Goal: Task Accomplishment & Management: Manage account settings

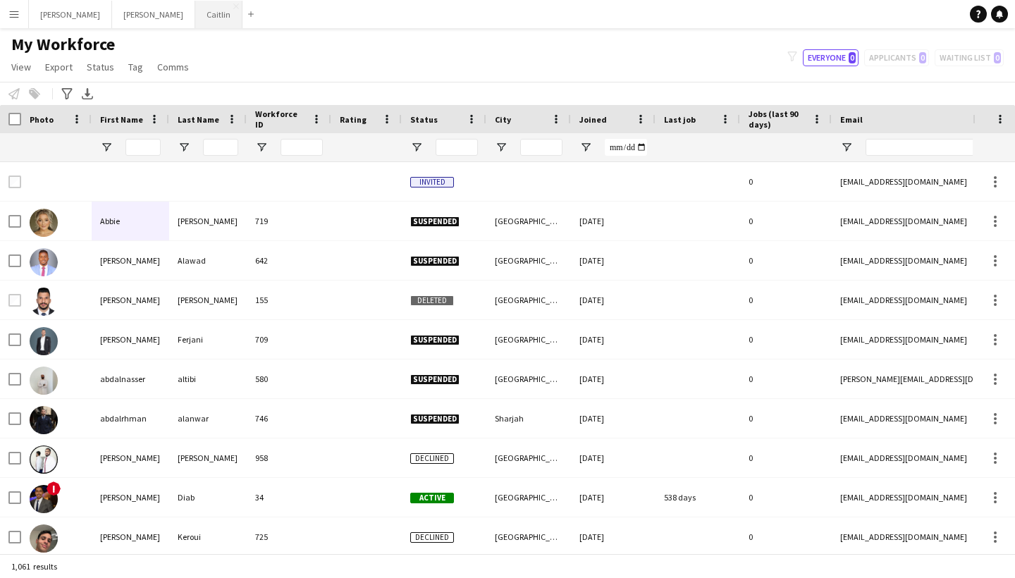
click at [195, 9] on button "[PERSON_NAME]" at bounding box center [218, 14] width 47 height 27
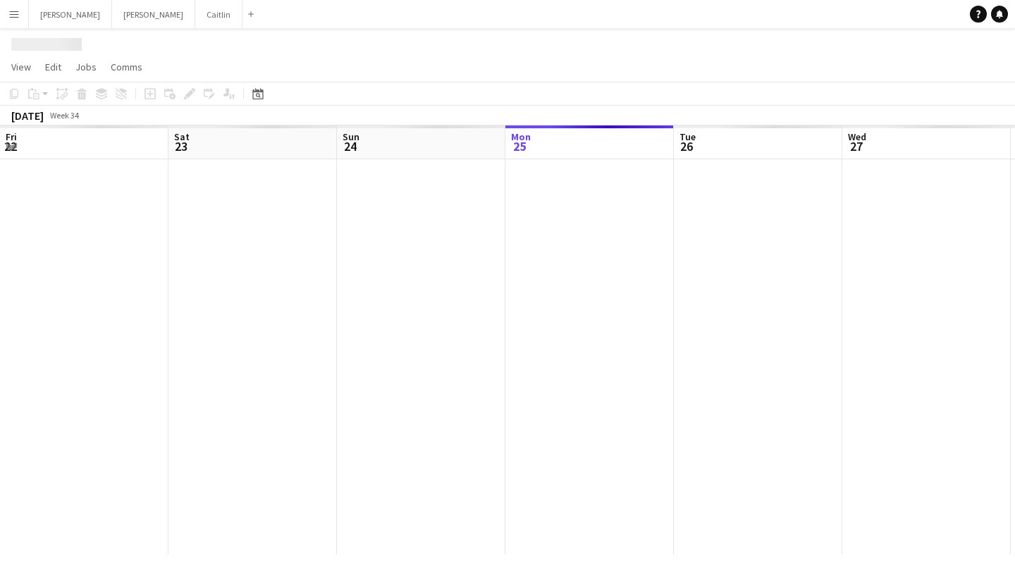
scroll to position [0, 337]
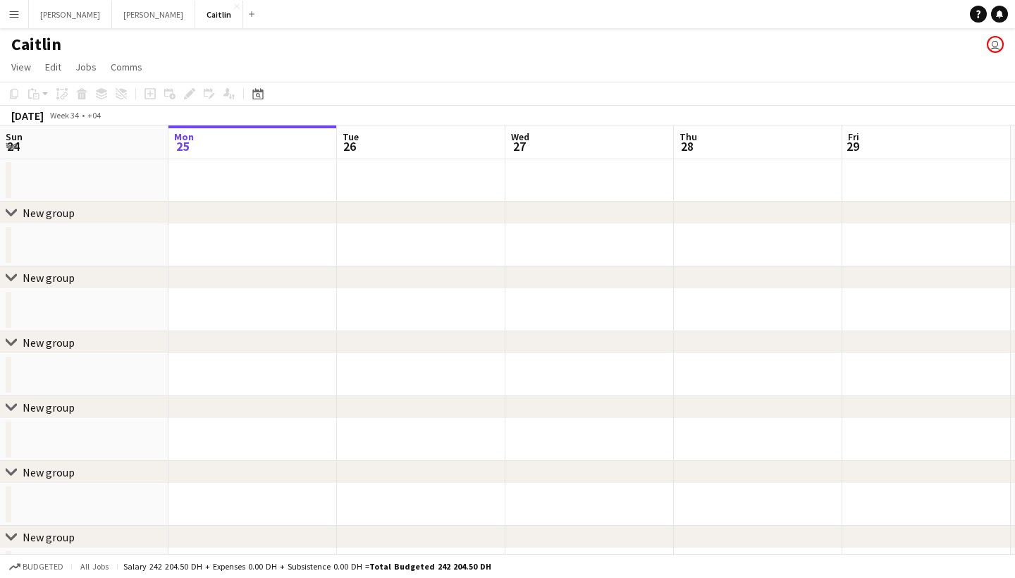
click at [371, 251] on app-date-cell at bounding box center [421, 245] width 168 height 42
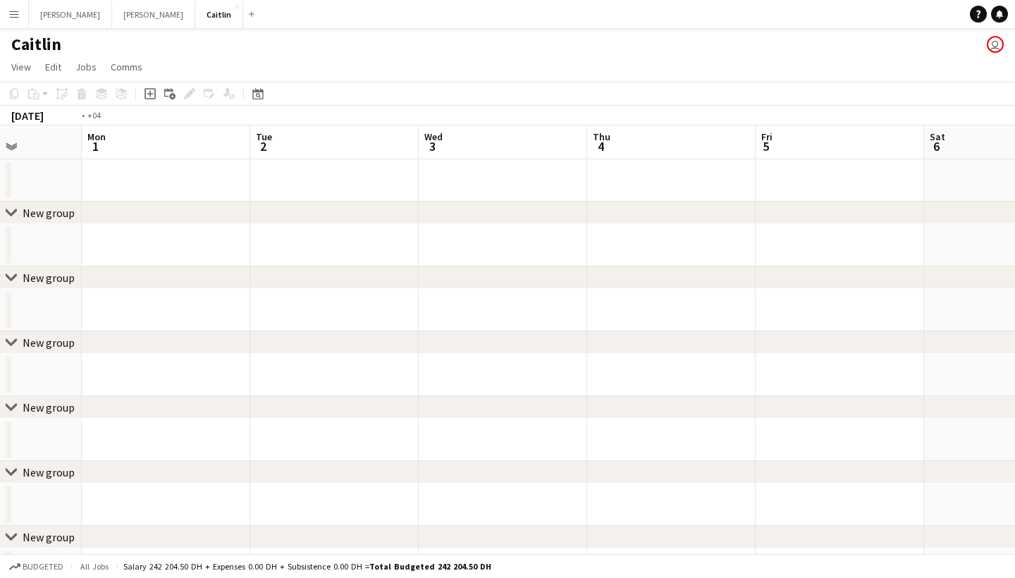
scroll to position [0, 698]
click at [4, 23] on button "Menu" at bounding box center [14, 14] width 28 height 28
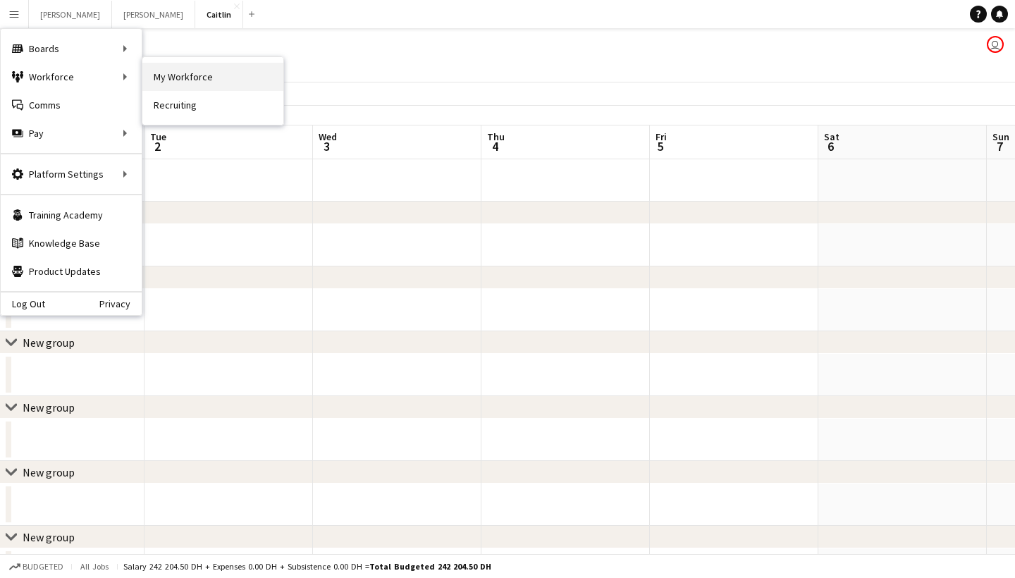
click at [166, 85] on link "My Workforce" at bounding box center [212, 77] width 141 height 28
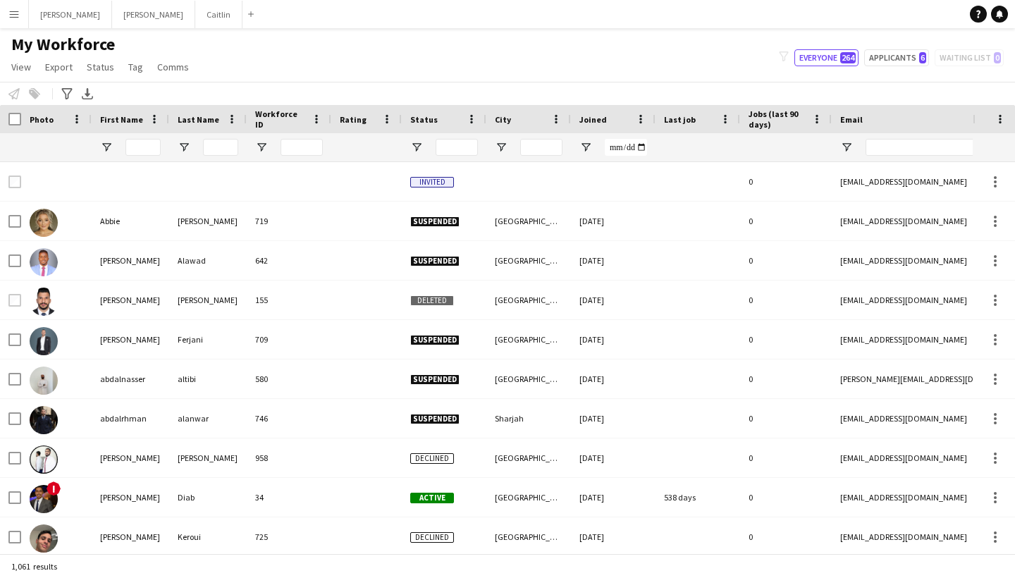
scroll to position [-1, 0]
click at [21, 11] on button "Menu" at bounding box center [14, 14] width 28 height 28
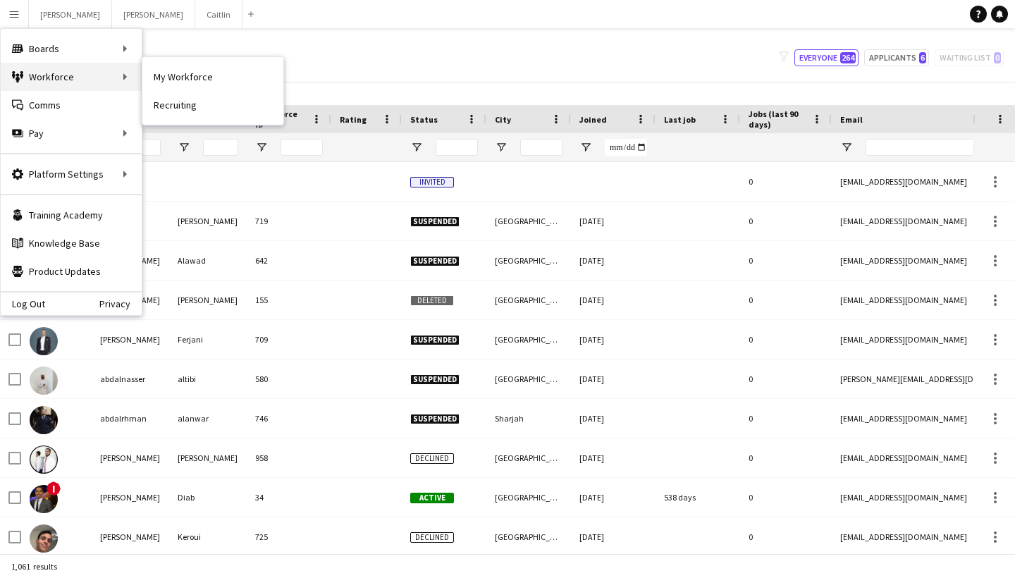
click at [111, 78] on div "Workforce Workforce" at bounding box center [71, 77] width 141 height 28
click at [374, 97] on div "Notify workforce Add to tag Select at least one crew to tag him or her. Advance…" at bounding box center [507, 93] width 1015 height 23
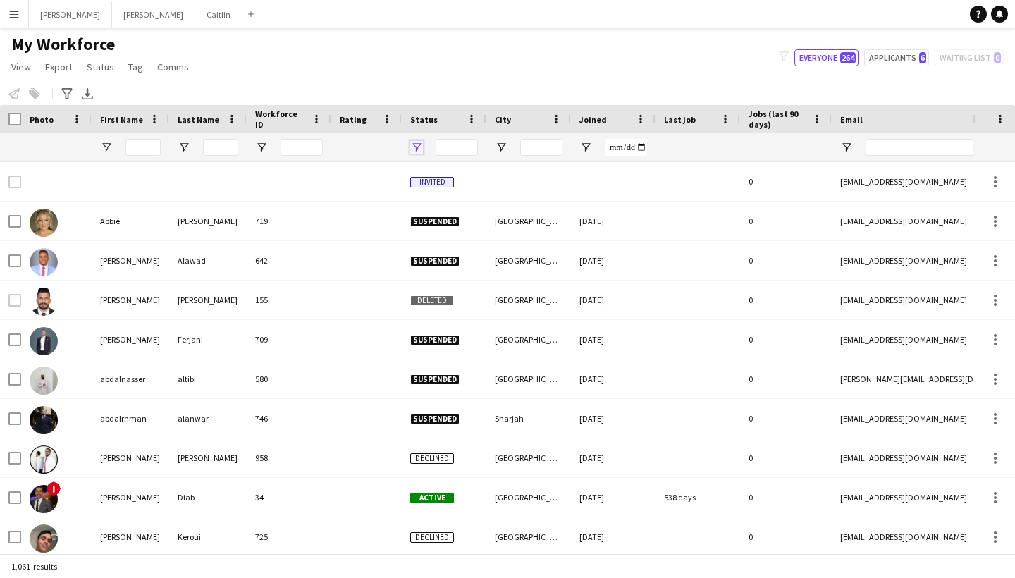
click at [420, 146] on span "Open Filter Menu" at bounding box center [416, 147] width 13 height 13
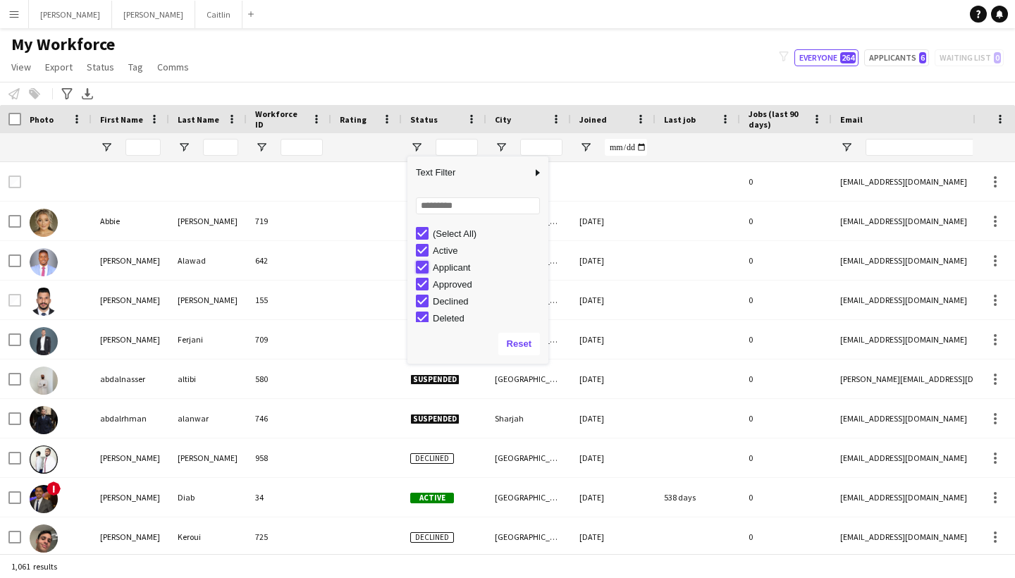
type input "**********"
click at [424, 225] on div "(Select All)" at bounding box center [482, 233] width 133 height 17
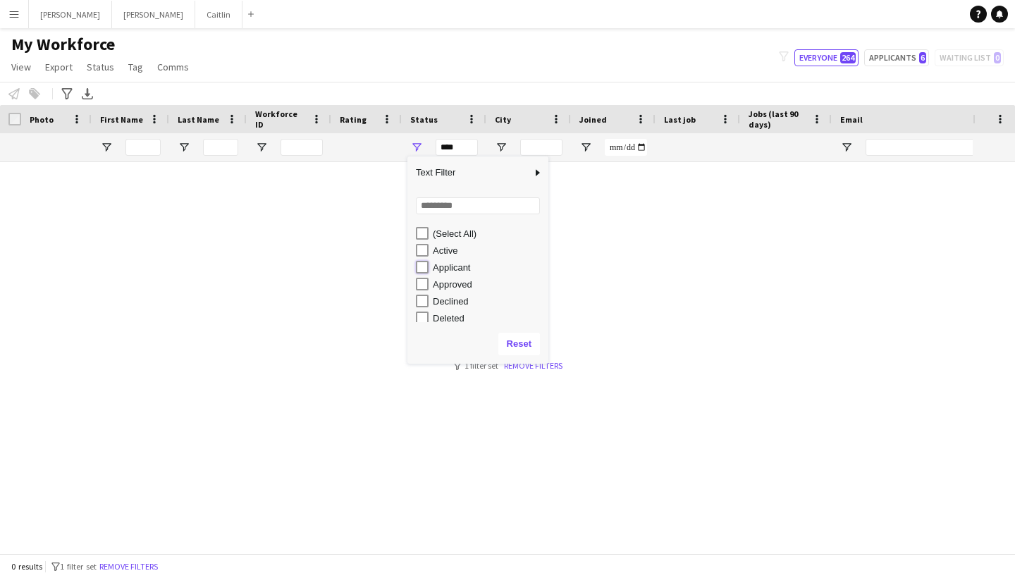
type input "**********"
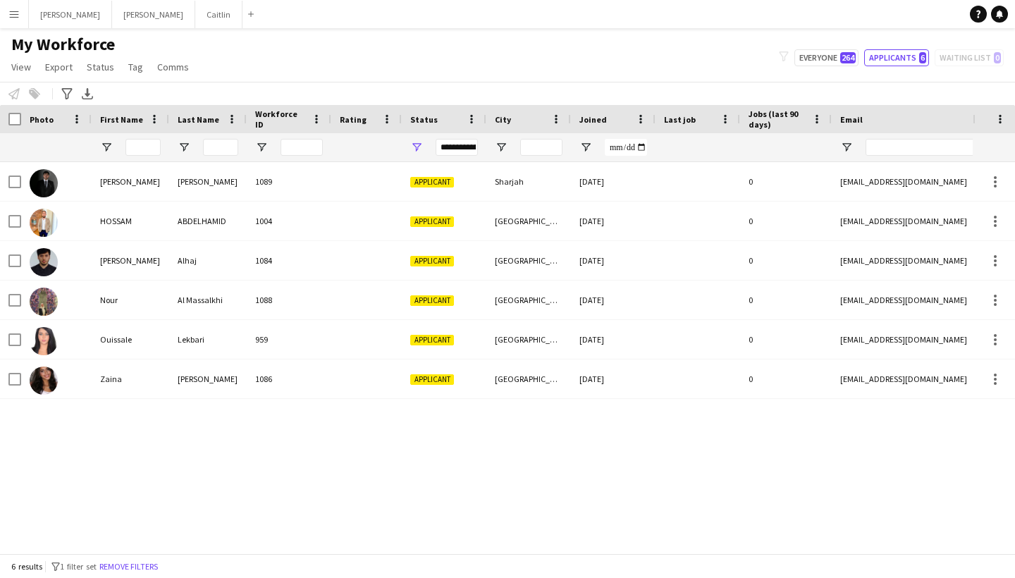
click at [519, 424] on div "[PERSON_NAME] 1089 Applicant Sharjah [DATE] 0 [EMAIL_ADDRESS][DOMAIN_NAME] [PHO…" at bounding box center [486, 357] width 973 height 391
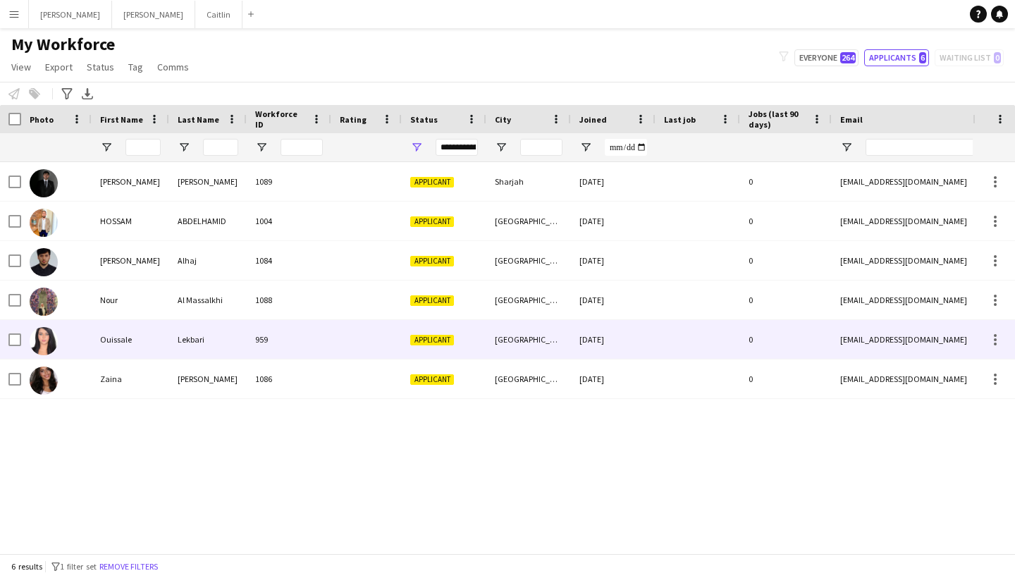
click at [338, 355] on div at bounding box center [366, 339] width 70 height 39
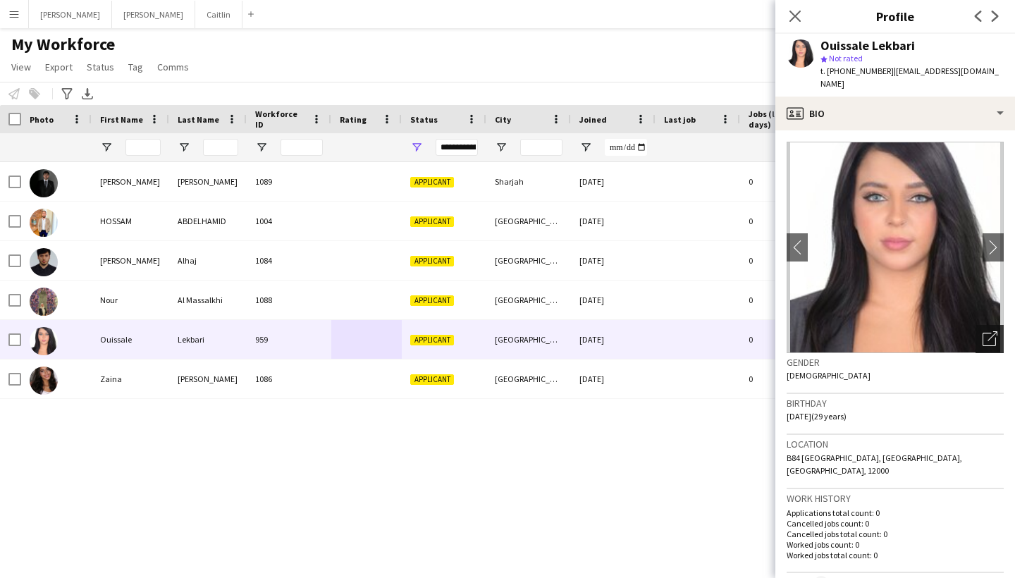
click at [991, 331] on icon "Open photos pop-in" at bounding box center [990, 338] width 15 height 15
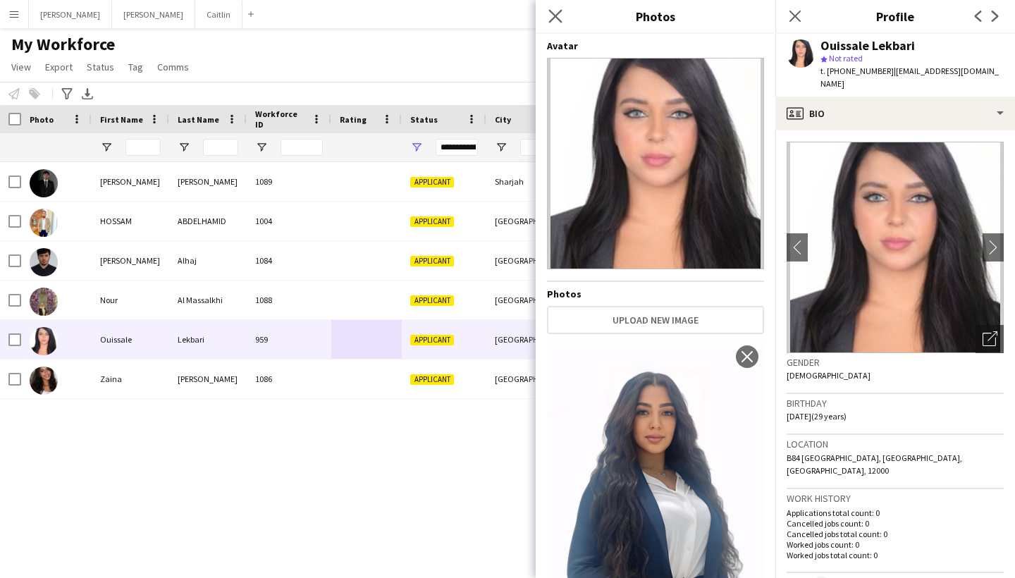
click at [554, 7] on app-icon "Close pop-in" at bounding box center [556, 16] width 20 height 20
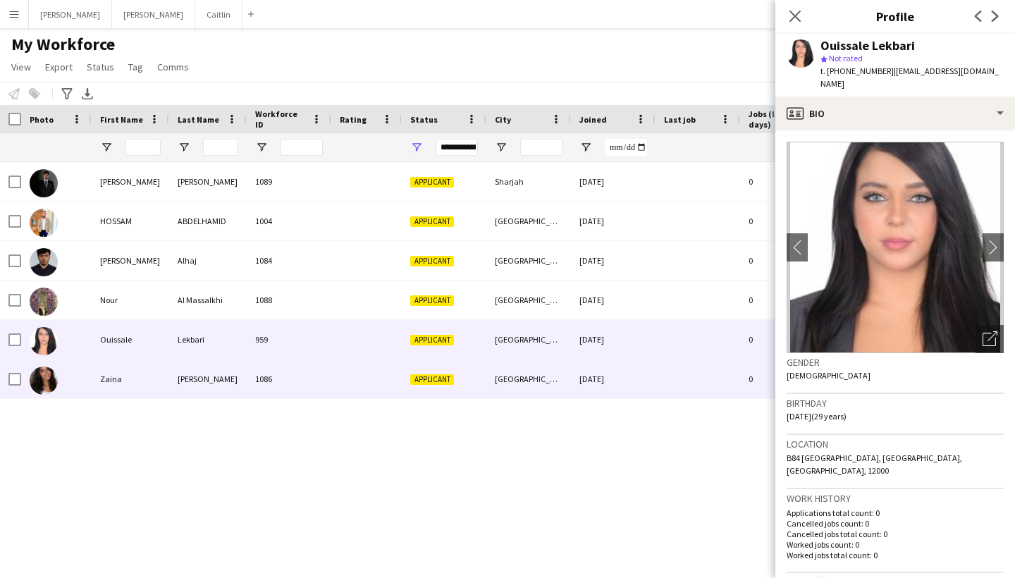
click at [369, 373] on div at bounding box center [366, 378] width 70 height 39
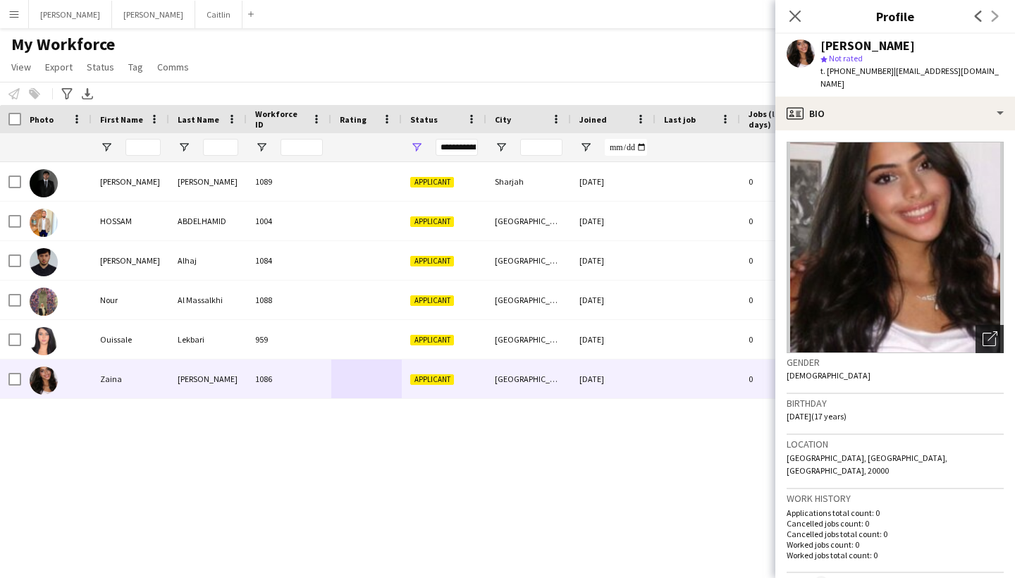
click at [979, 329] on div "Open photos pop-in" at bounding box center [990, 339] width 28 height 28
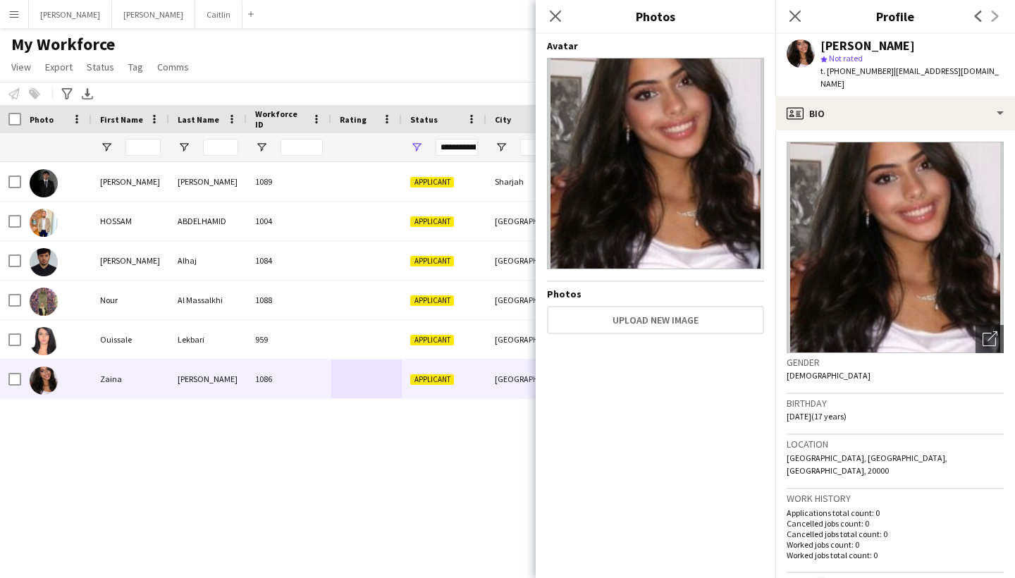
drag, startPoint x: 887, startPoint y: 71, endPoint x: 1014, endPoint y: 70, distance: 126.2
click at [1014, 70] on app-profile-header "[PERSON_NAME] star Not rated t. [PHONE_NUMBER] | [EMAIL_ADDRESS][DOMAIN_NAME]" at bounding box center [895, 65] width 240 height 63
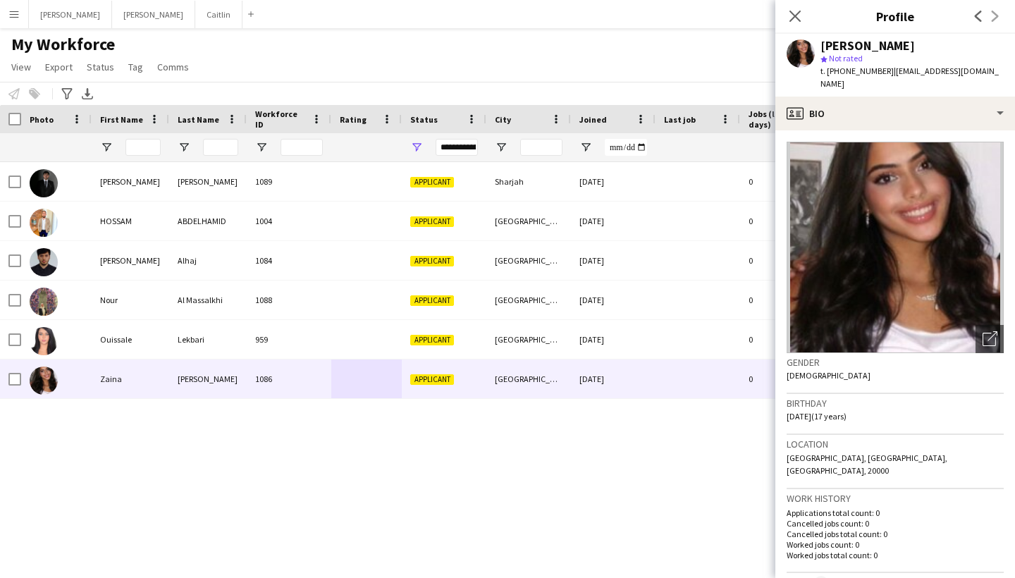
copy span "[EMAIL_ADDRESS][DOMAIN_NAME]"
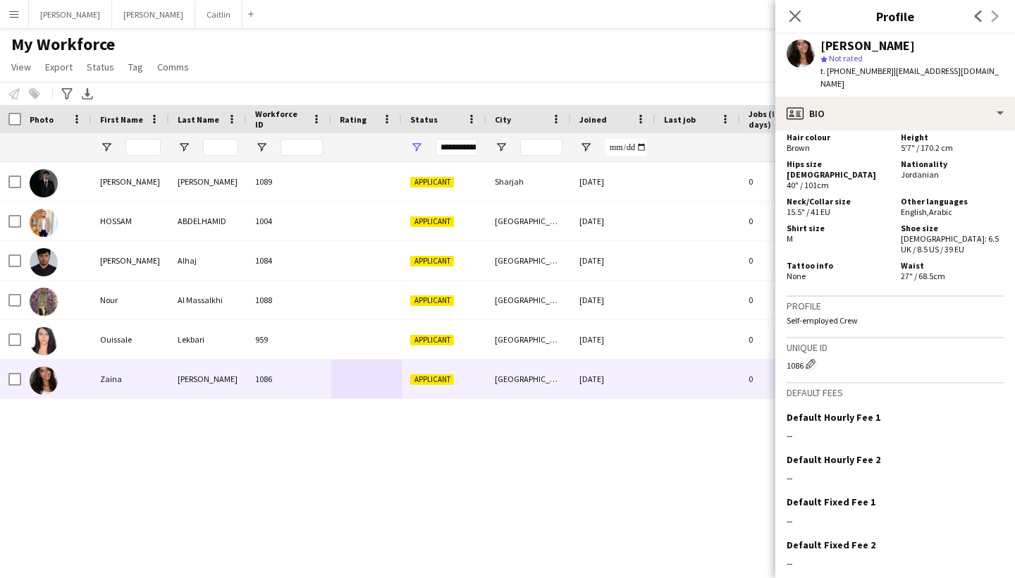
scroll to position [823, 0]
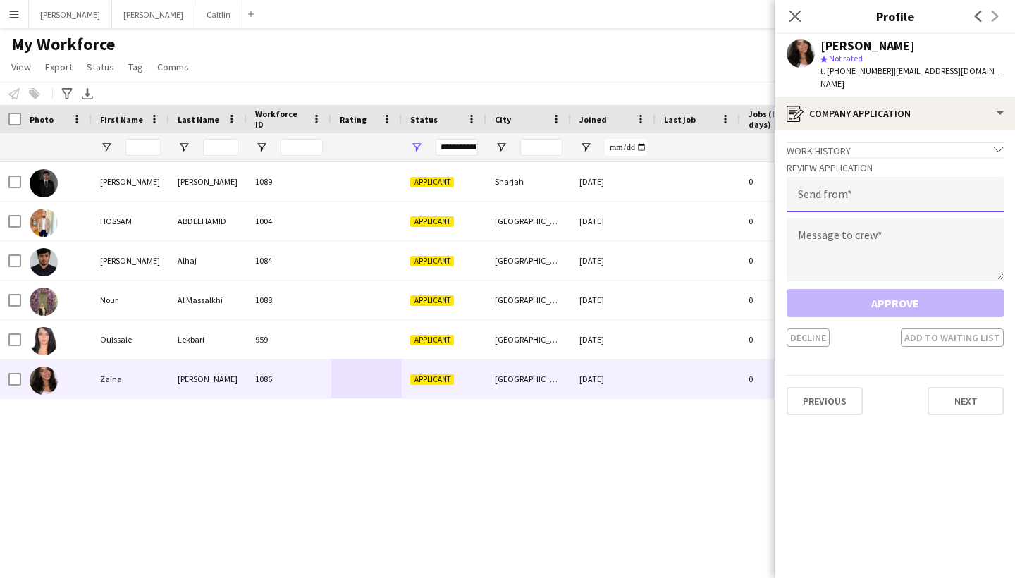
click at [905, 185] on input "email" at bounding box center [895, 194] width 217 height 35
type input "**********"
click at [909, 229] on textarea at bounding box center [895, 249] width 217 height 63
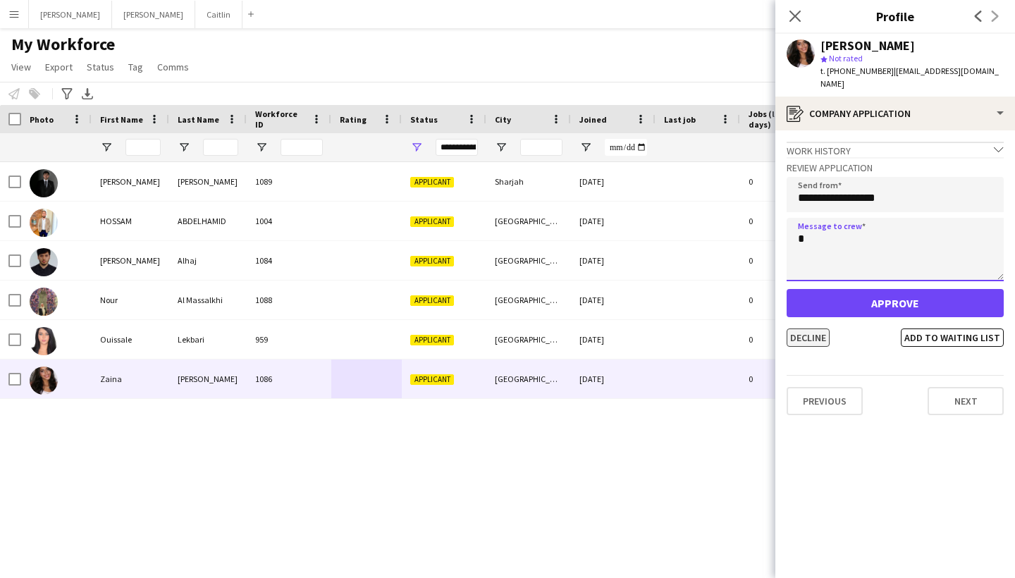
type textarea "*"
click at [806, 328] on button "Decline" at bounding box center [808, 337] width 43 height 18
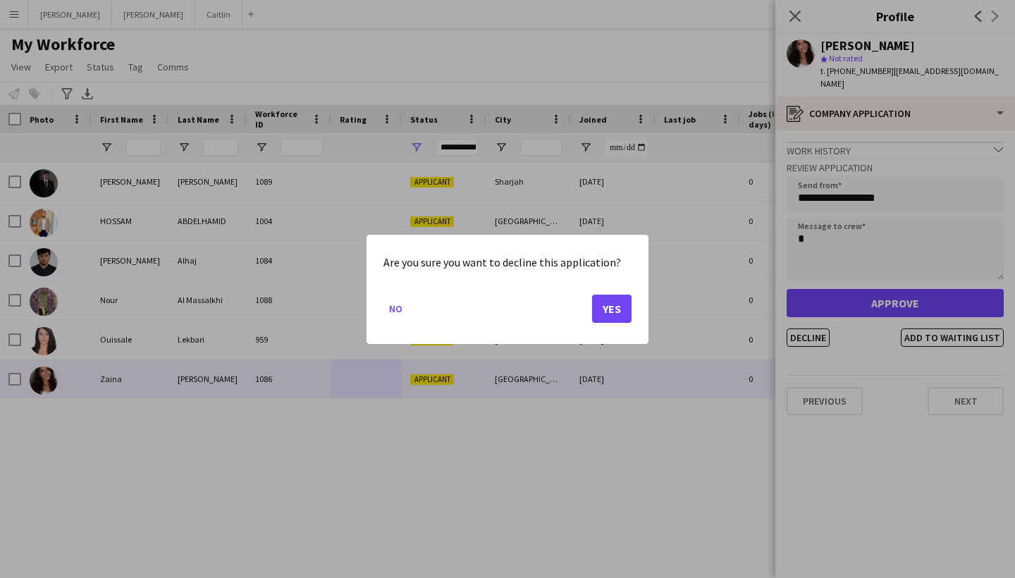
click at [611, 307] on button "Yes" at bounding box center [611, 308] width 39 height 28
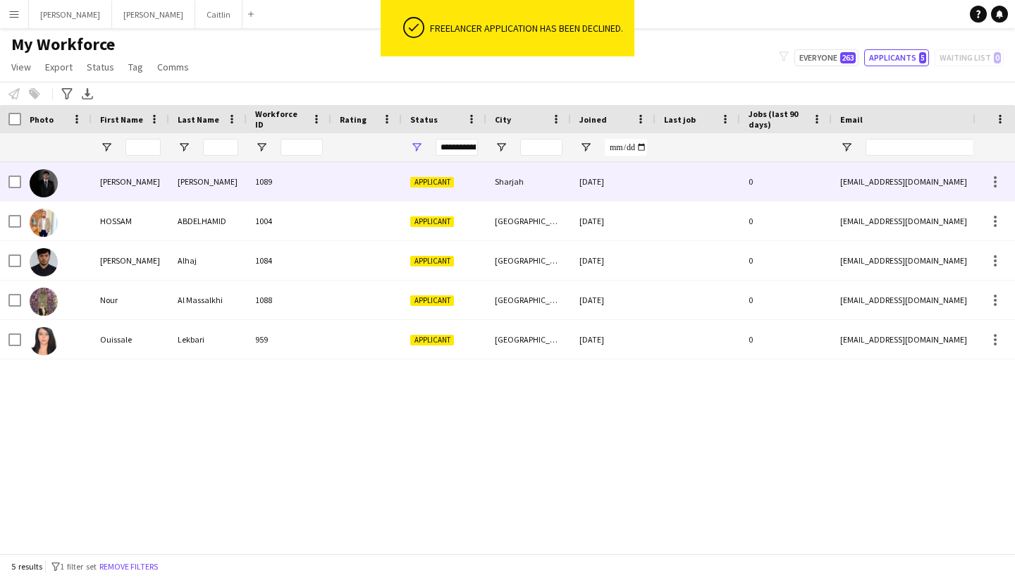
click at [330, 180] on div "1089" at bounding box center [289, 181] width 85 height 39
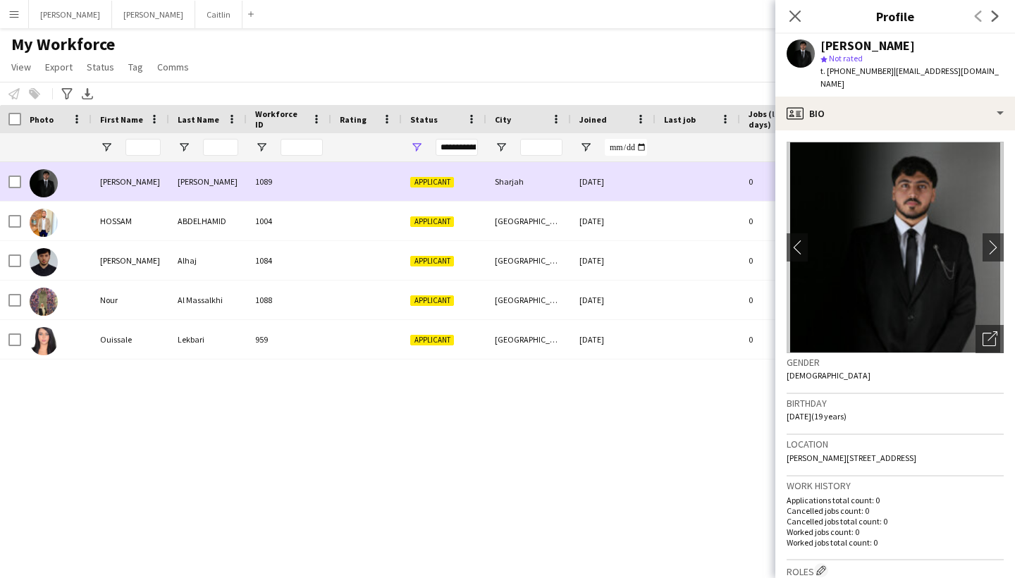
click at [331, 202] on div "1004" at bounding box center [289, 221] width 85 height 39
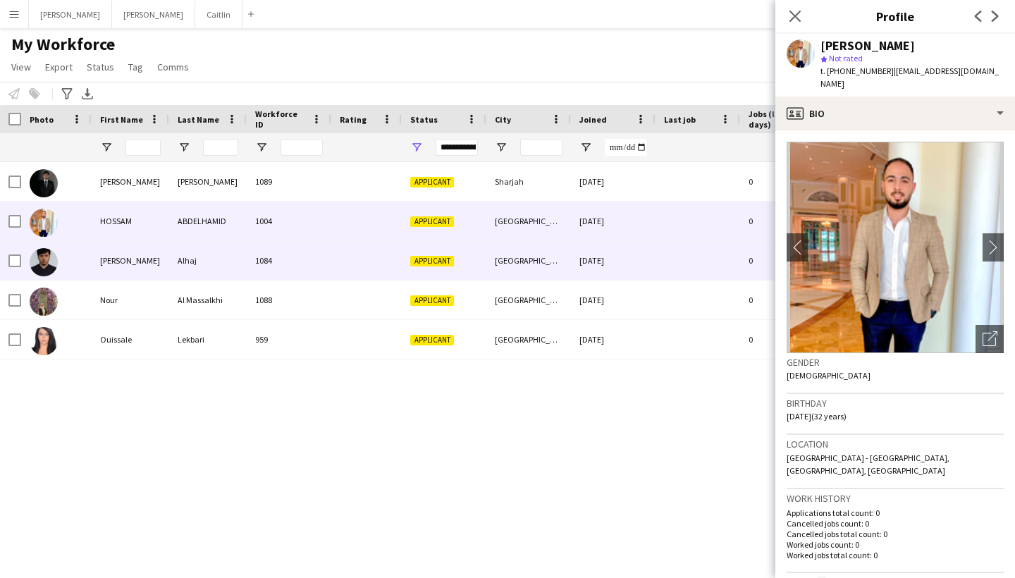
click at [328, 249] on div "1084" at bounding box center [289, 260] width 85 height 39
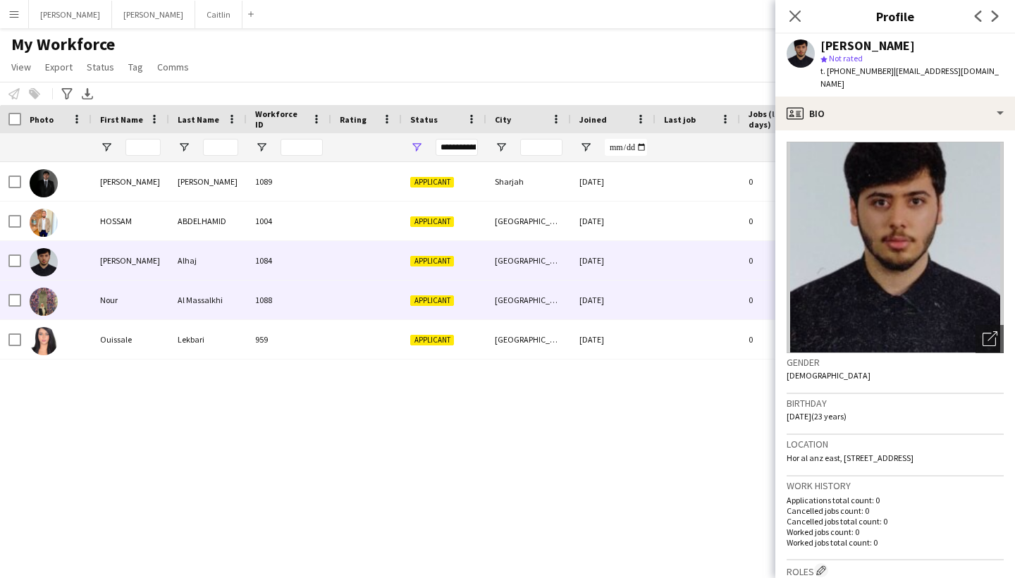
click at [321, 293] on div "1088" at bounding box center [289, 300] width 85 height 39
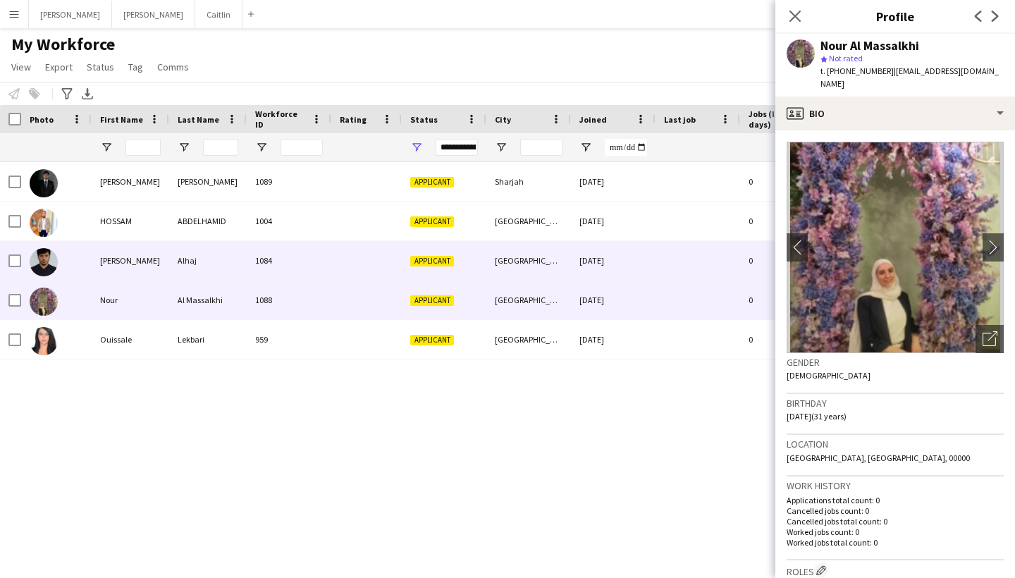
click at [320, 261] on div "1084" at bounding box center [289, 260] width 85 height 39
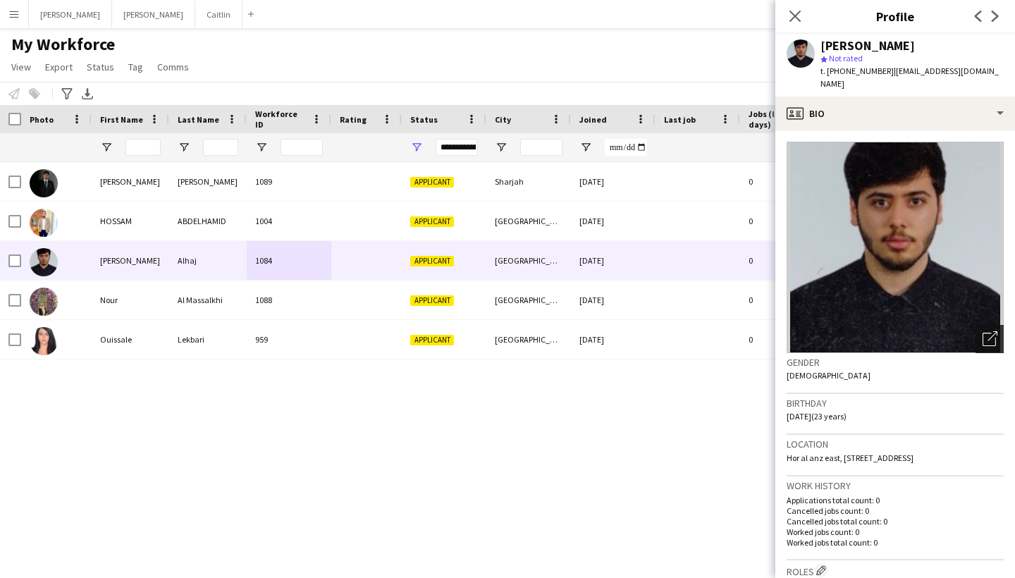
click at [996, 331] on icon "Open photos pop-in" at bounding box center [990, 338] width 15 height 15
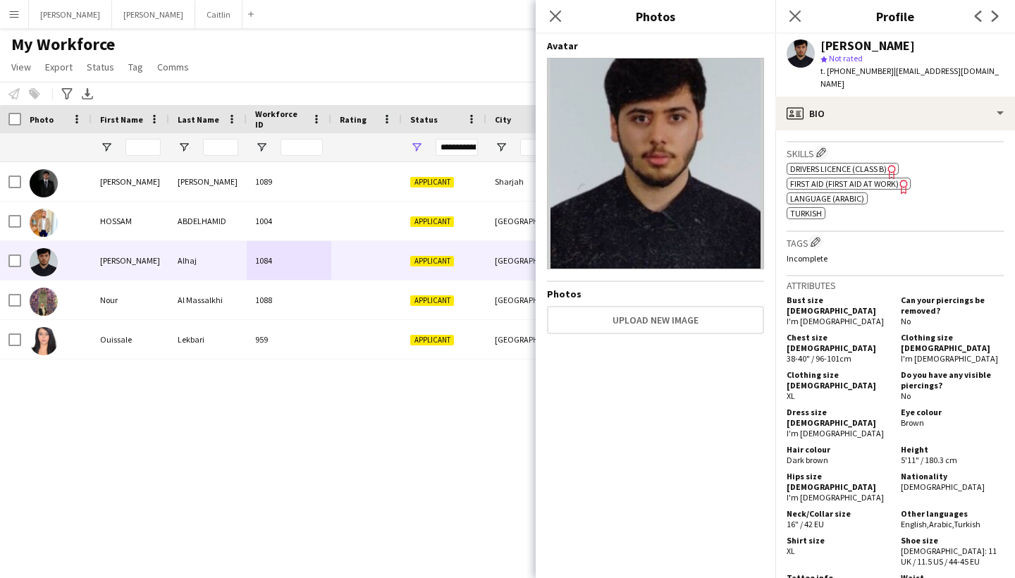
scroll to position [487, 0]
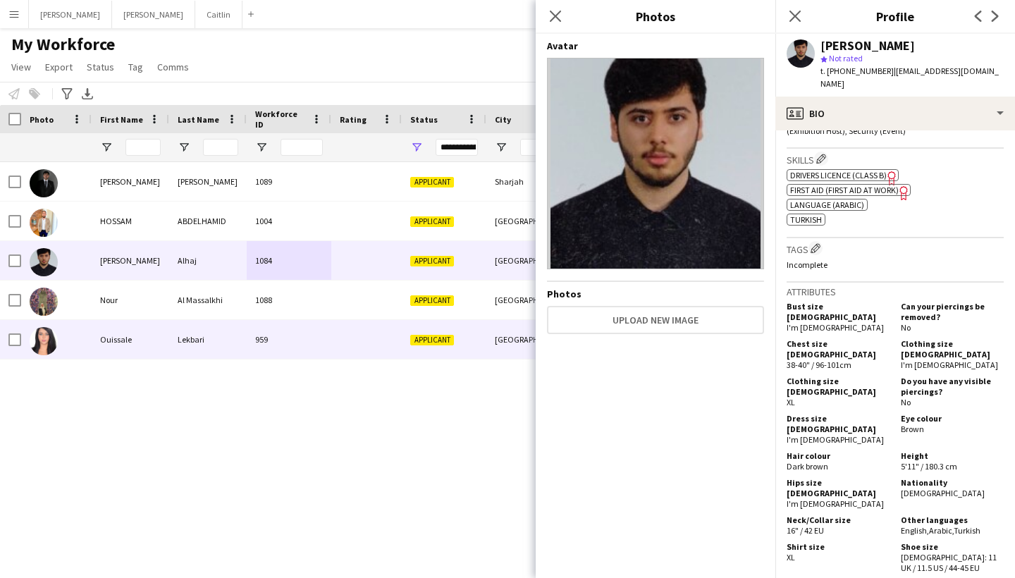
click at [424, 321] on div "Applicant" at bounding box center [444, 339] width 85 height 39
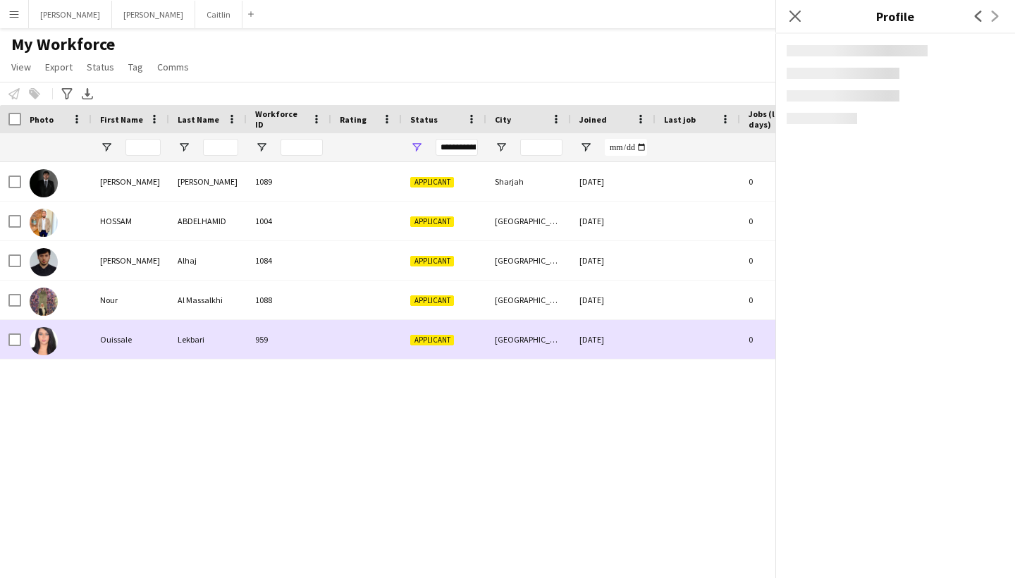
click at [418, 290] on div "Applicant" at bounding box center [444, 300] width 85 height 39
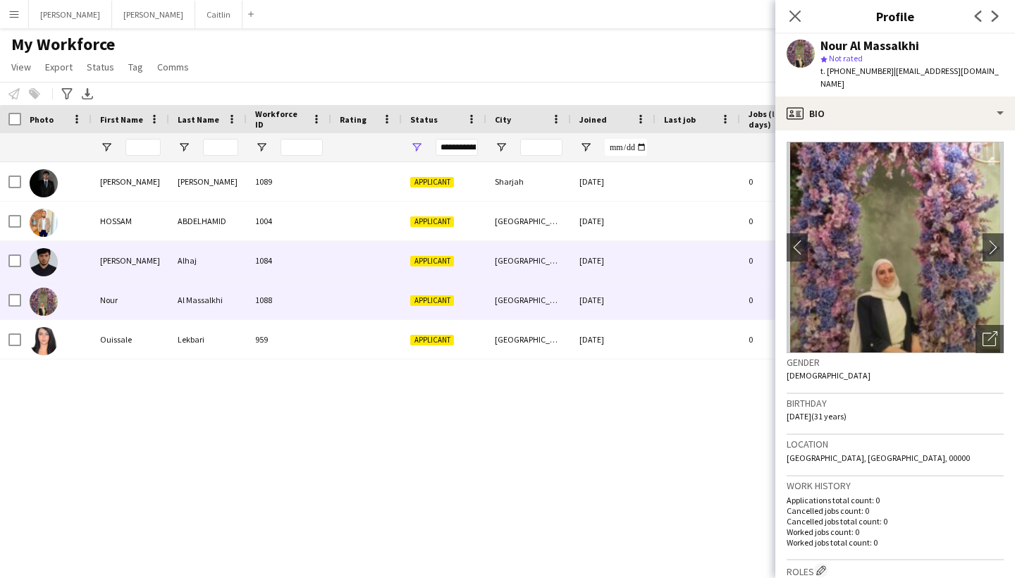
click at [329, 177] on div "1089" at bounding box center [289, 181] width 85 height 39
